Goal: Check status: Check status

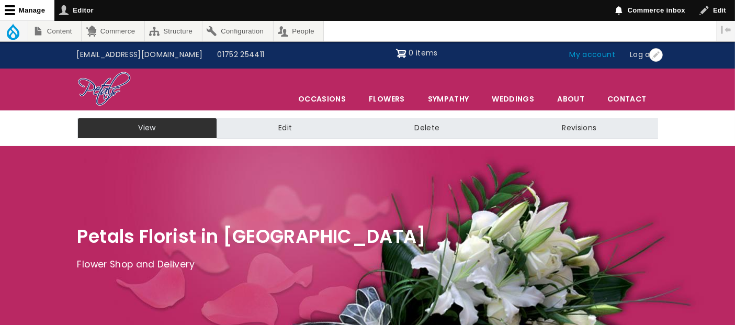
click at [595, 54] on link "My account" at bounding box center [593, 55] width 61 height 20
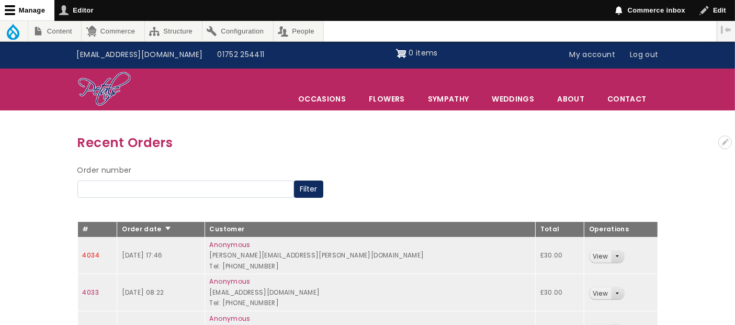
click at [91, 253] on link "4034" at bounding box center [91, 255] width 17 height 9
click at [89, 255] on link "4034" at bounding box center [91, 255] width 17 height 9
click at [95, 254] on link "4035" at bounding box center [91, 255] width 17 height 9
